Goal: Find specific page/section: Find specific page/section

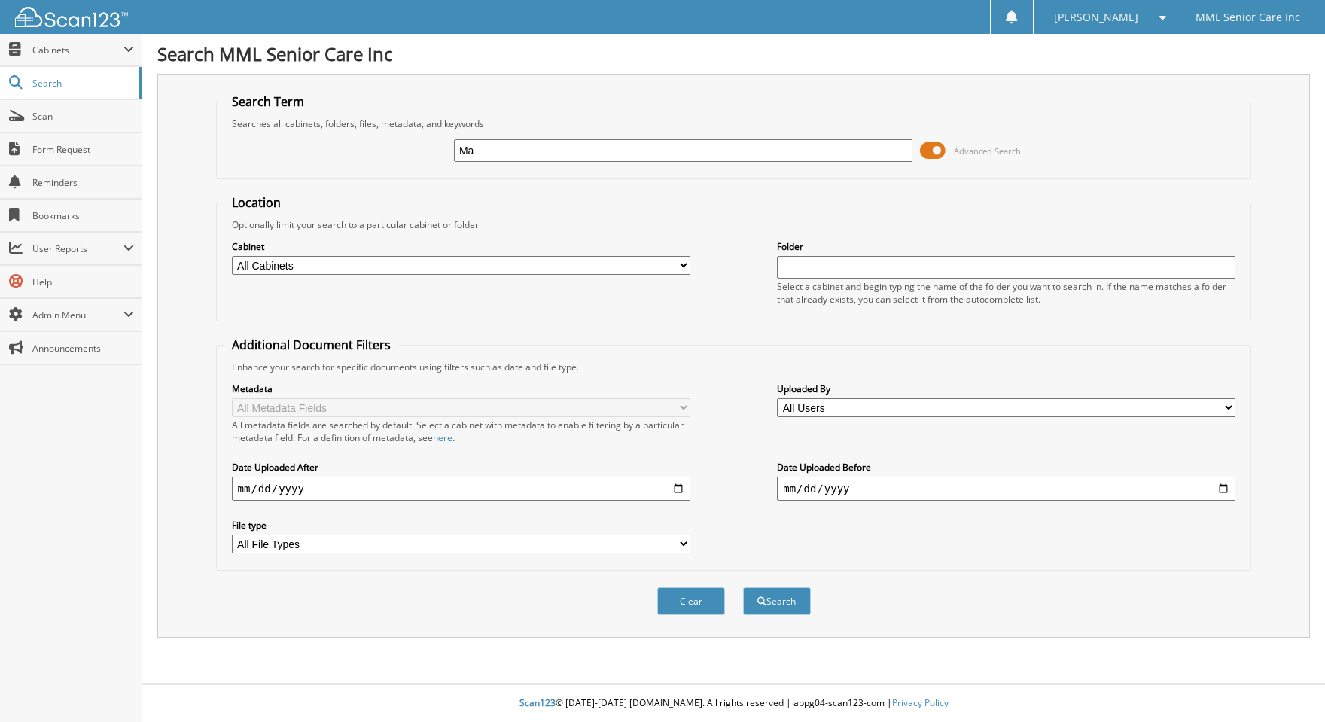
type input "M"
type input "Ariana M"
click at [743, 587] on button "Search" at bounding box center [777, 601] width 68 height 28
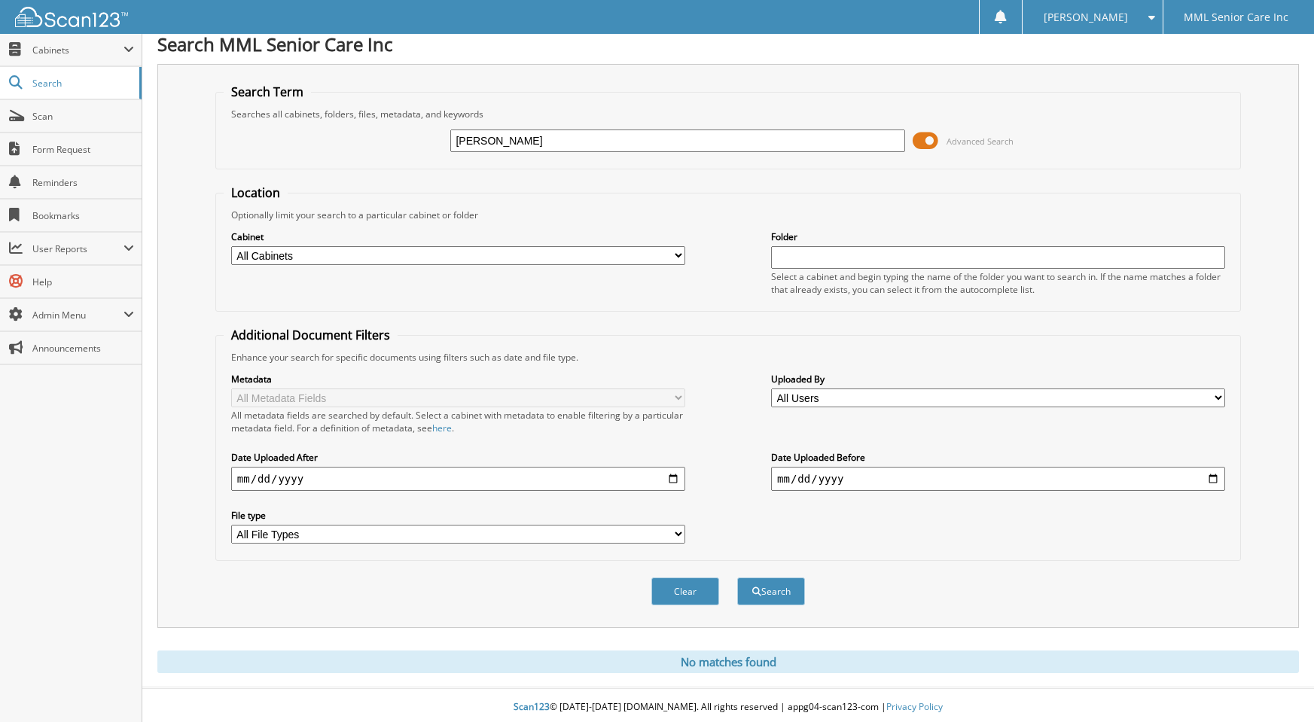
scroll to position [14, 0]
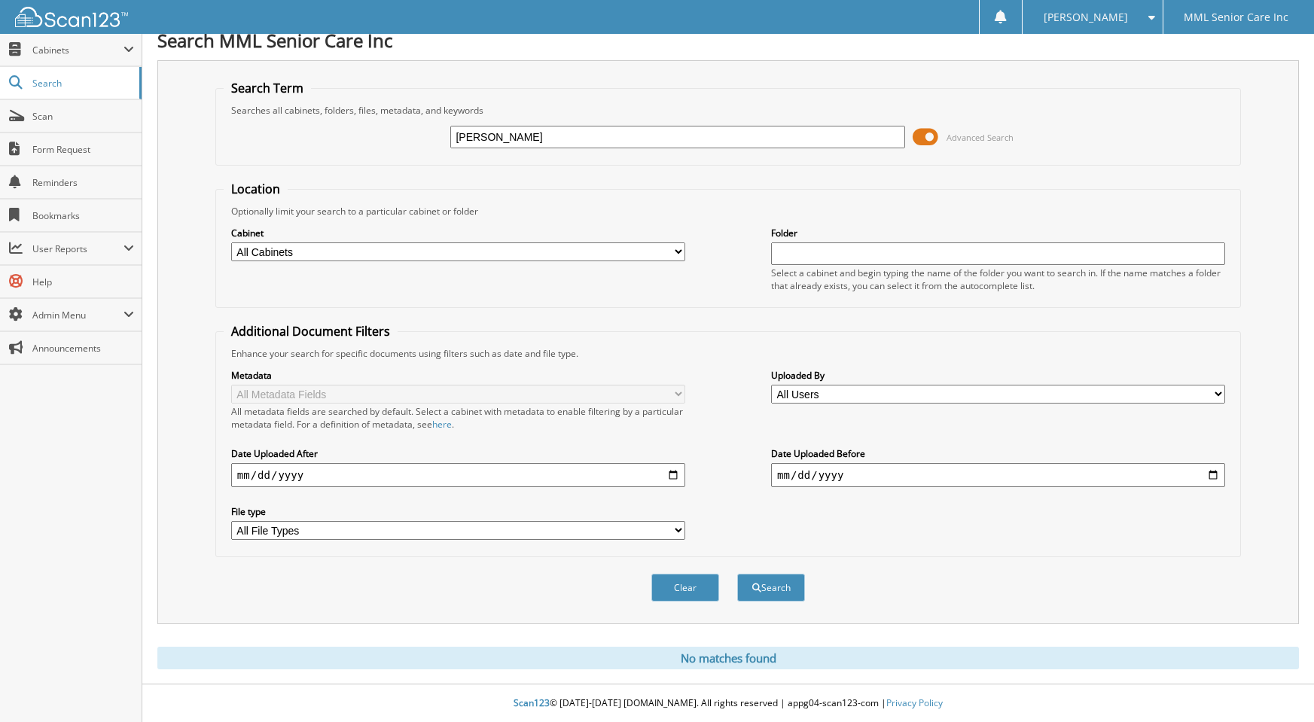
click at [549, 139] on input "Ariana M" at bounding box center [677, 137] width 454 height 23
type input "Ariana"
click at [737, 574] on button "Search" at bounding box center [771, 588] width 68 height 28
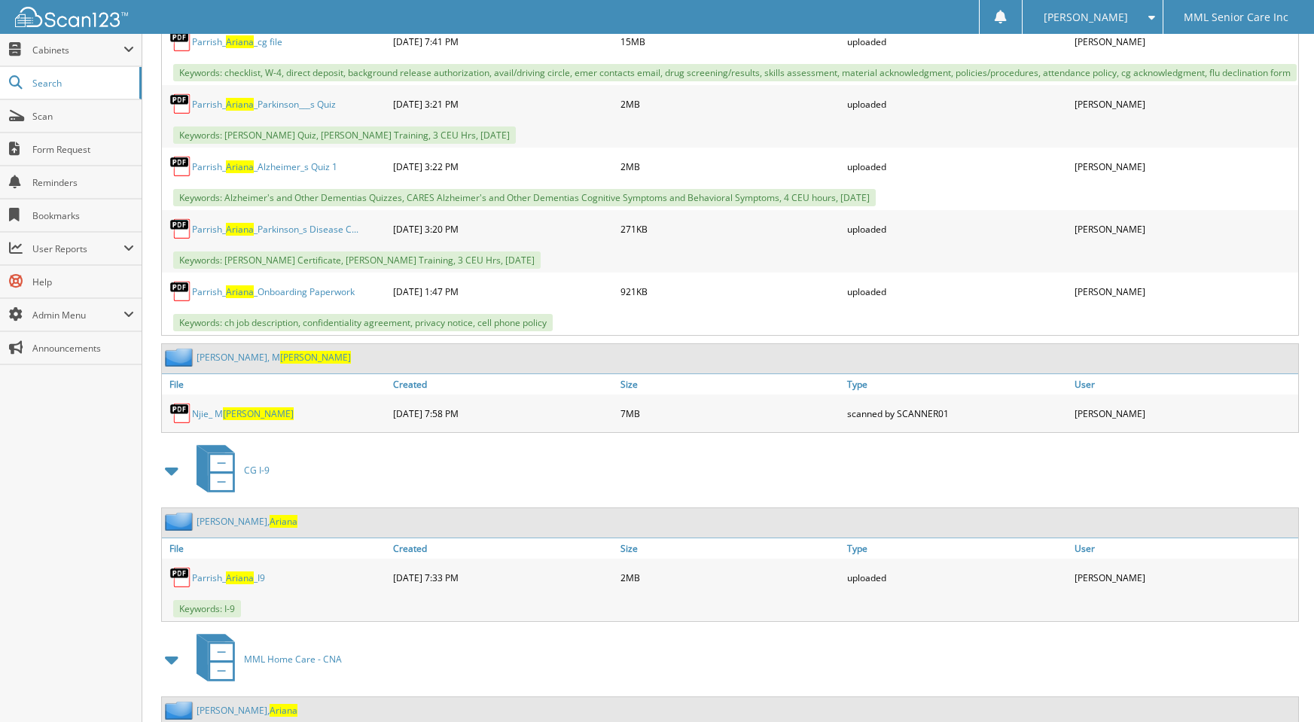
scroll to position [1668, 0]
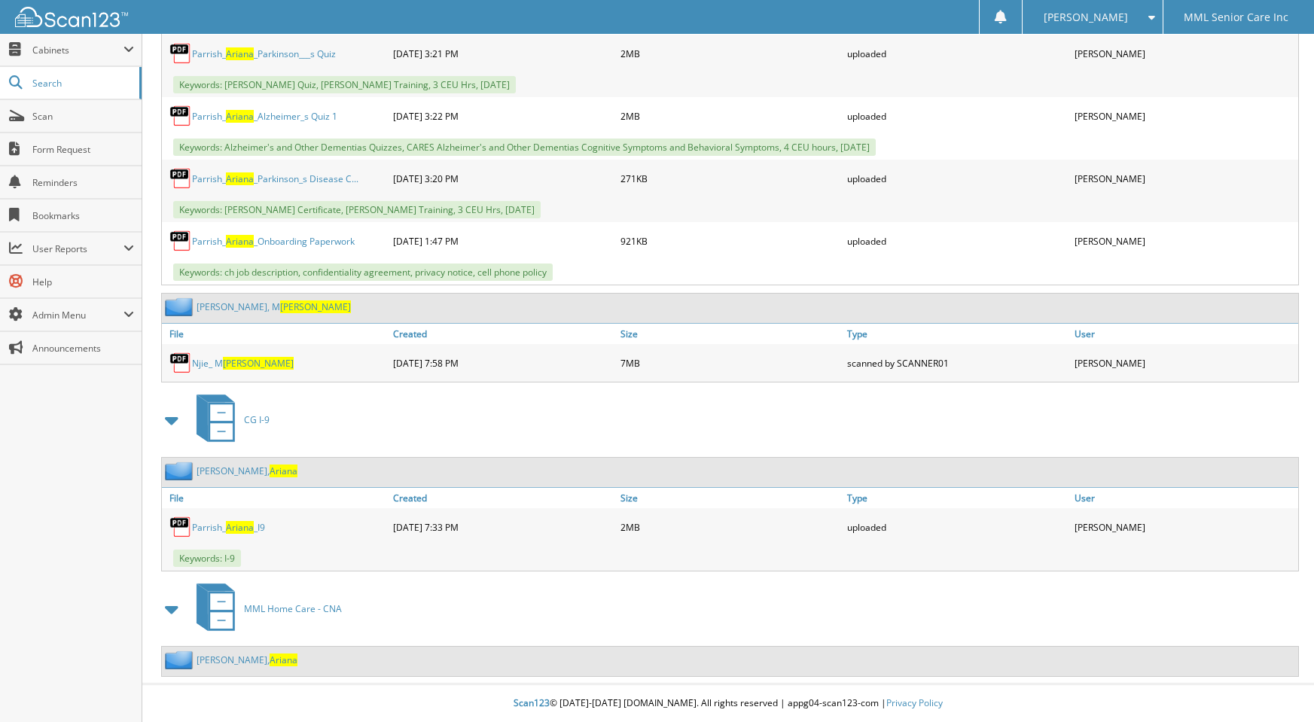
click at [220, 660] on link "Migliaccio, Ariana" at bounding box center [247, 659] width 101 height 13
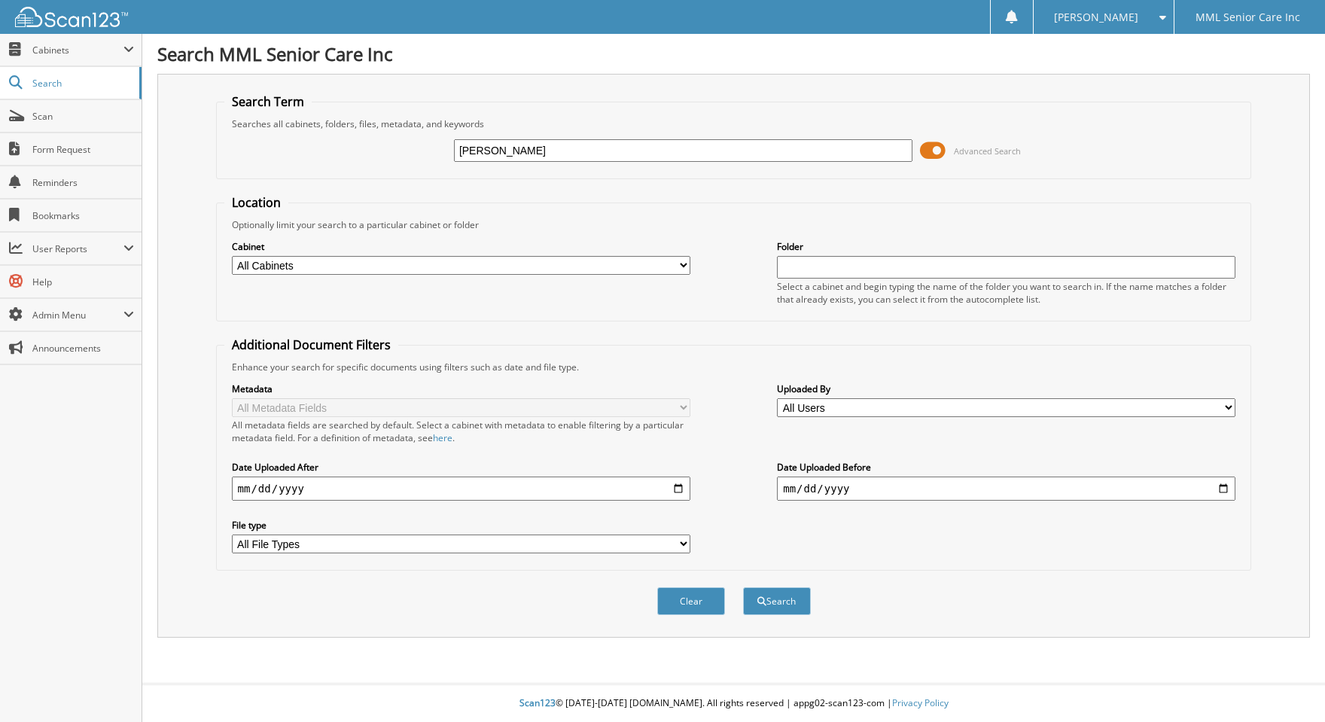
type input "[PERSON_NAME]"
click at [743, 587] on button "Search" at bounding box center [777, 601] width 68 height 28
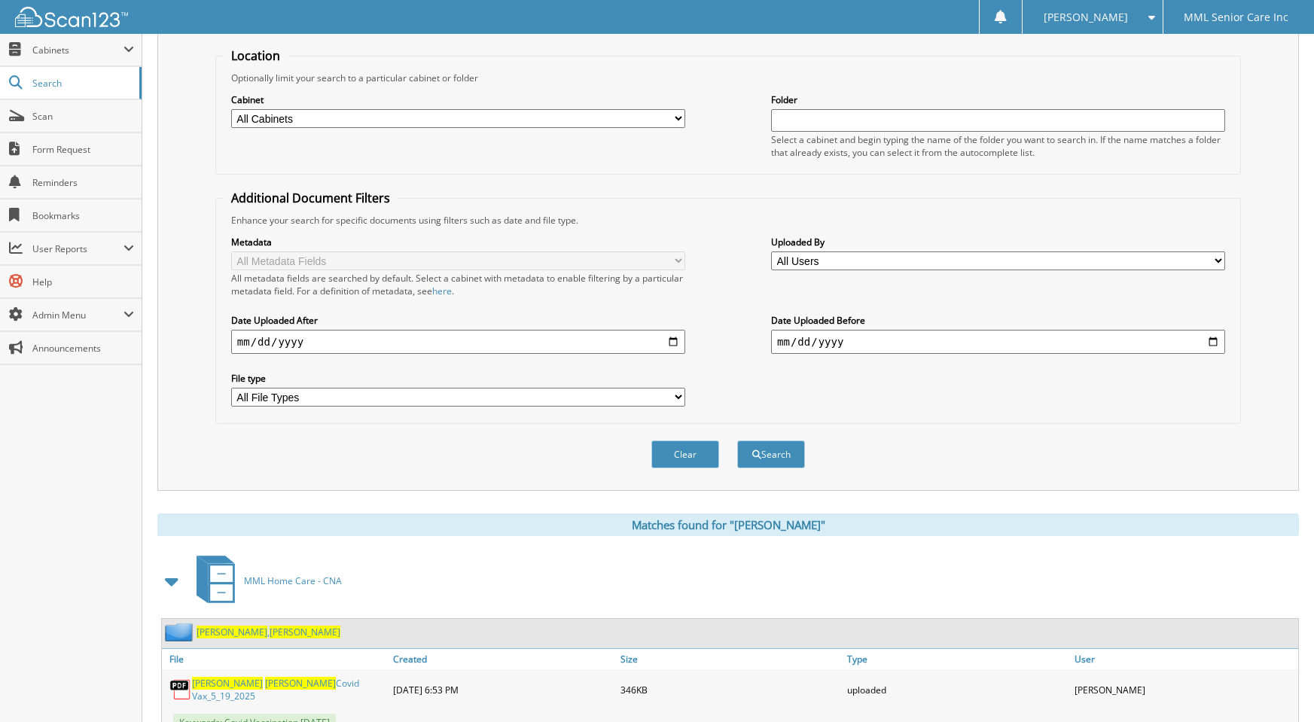
scroll to position [240, 0]
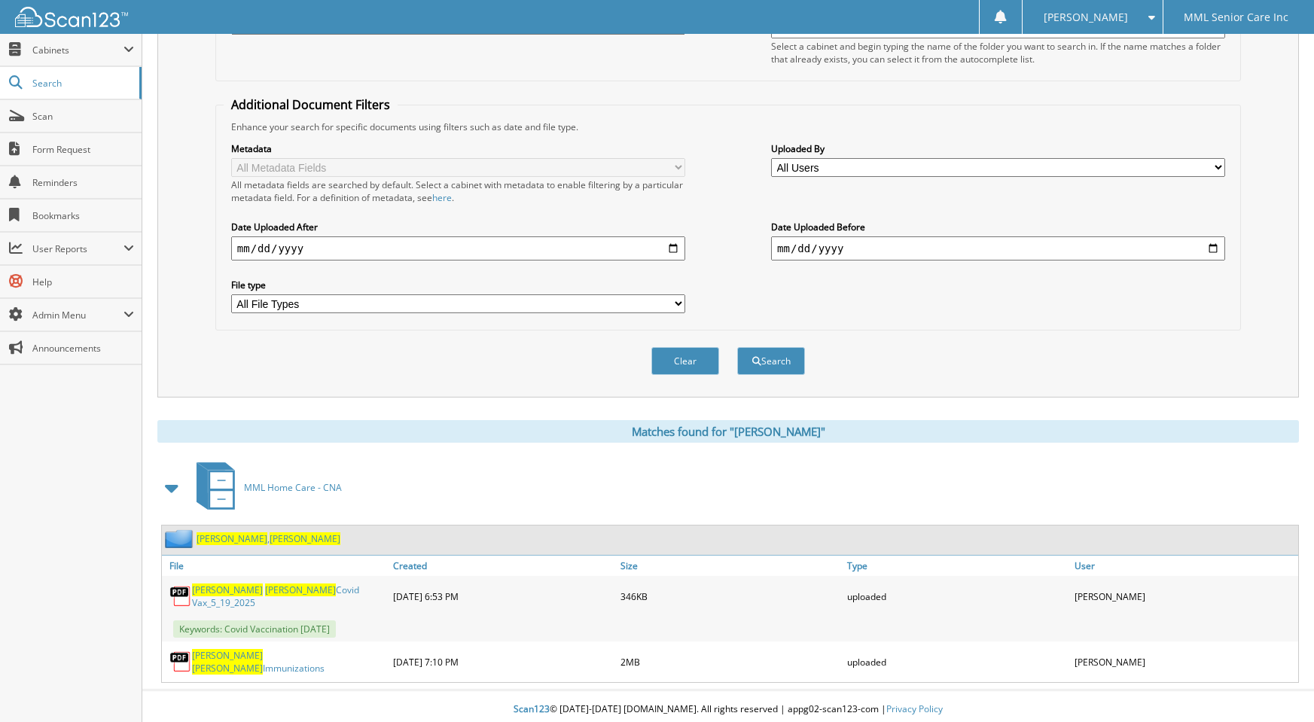
click at [270, 537] on span "Ariel" at bounding box center [305, 538] width 71 height 13
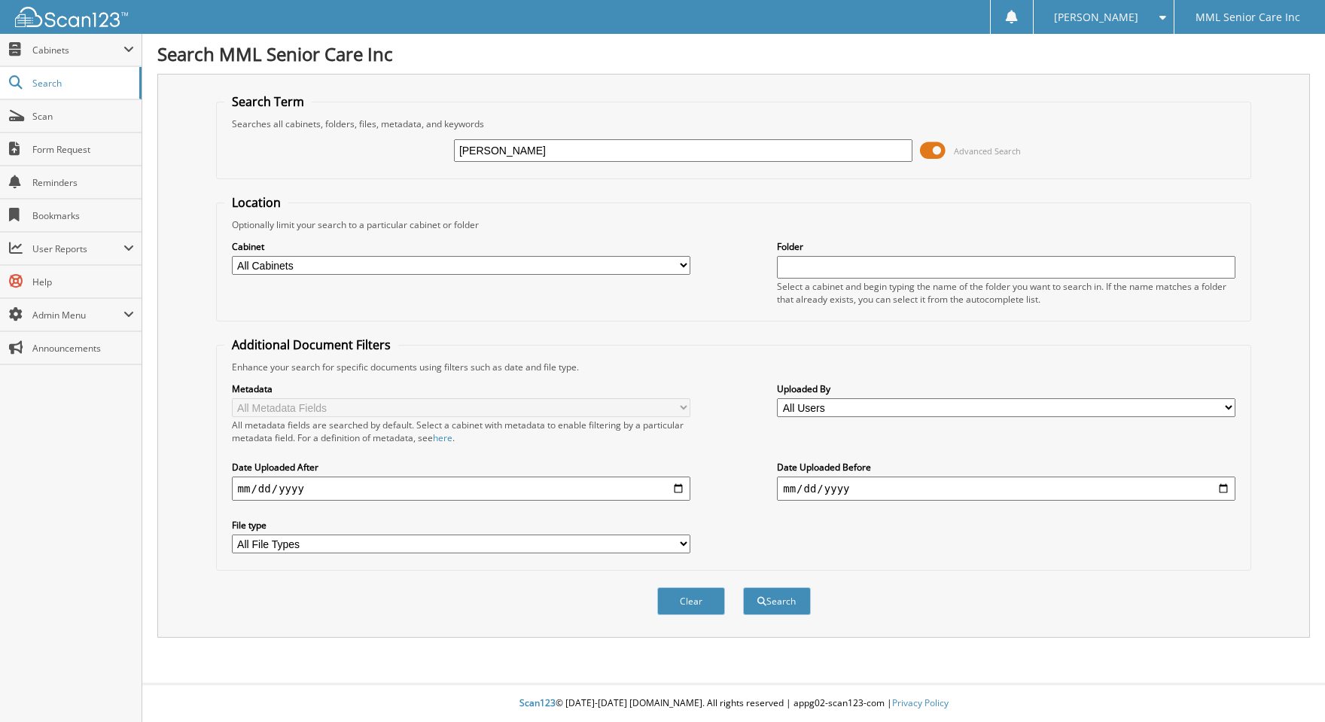
type input "[PERSON_NAME]"
click at [743, 587] on button "Search" at bounding box center [777, 601] width 68 height 28
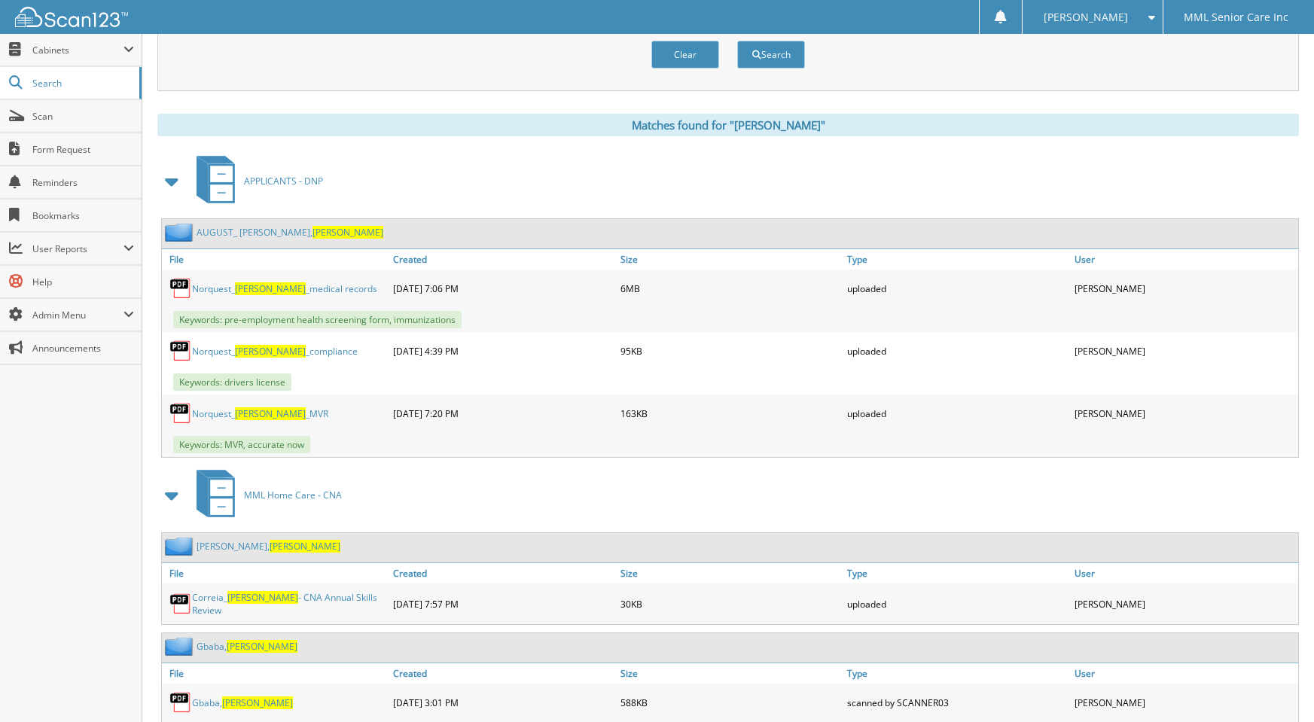
scroll to position [550, 0]
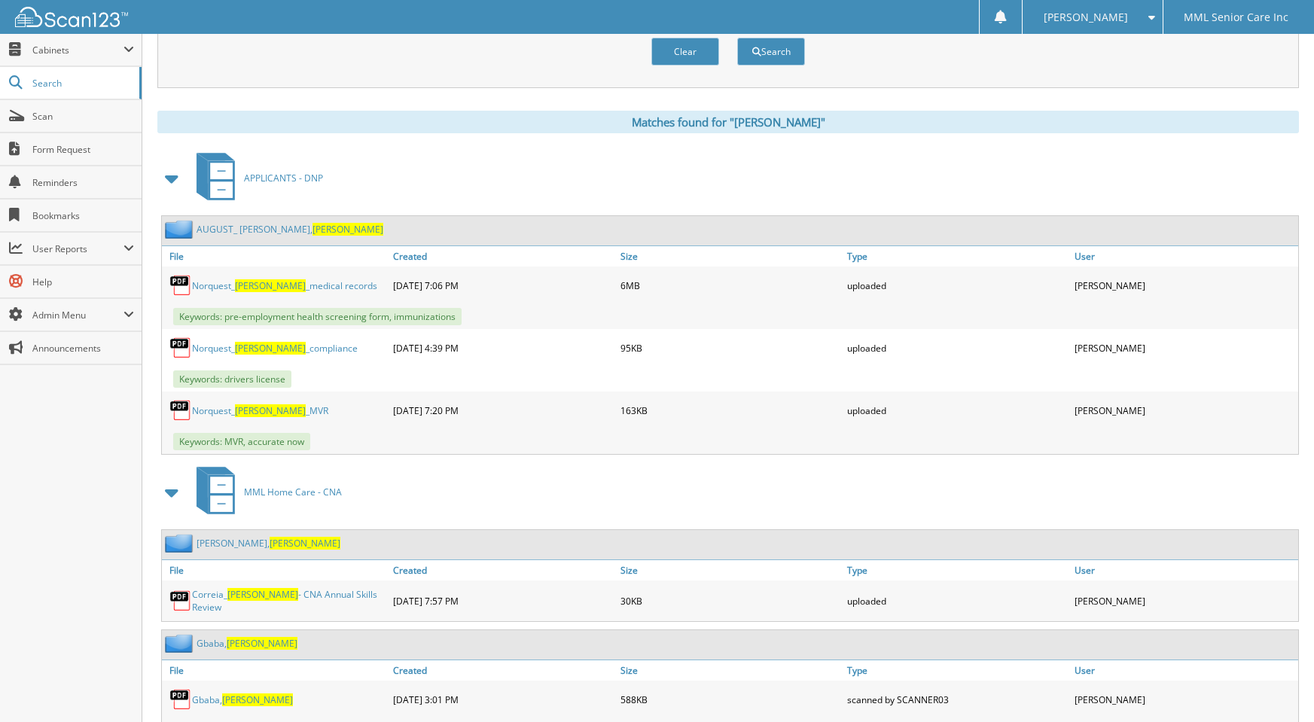
click at [224, 546] on link "[PERSON_NAME]" at bounding box center [269, 543] width 144 height 13
